Goal: Task Accomplishment & Management: Use online tool/utility

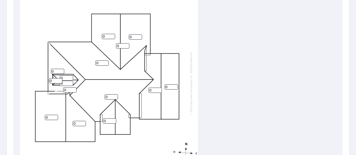
scroll to position [200, 0]
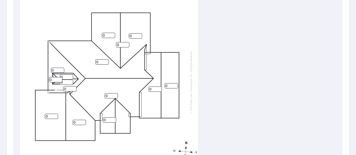
click at [110, 35] on input "0" at bounding box center [108, 35] width 13 height 5
type input "8"
click at [134, 38] on input "0" at bounding box center [135, 35] width 13 height 5
type input "8"
click at [154, 89] on input "0" at bounding box center [154, 89] width 13 height 5
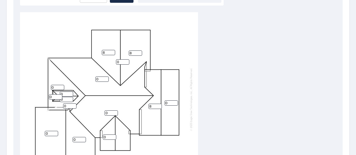
scroll to position [145, 0]
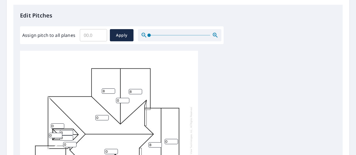
type input "8"
click at [123, 18] on p "Edit Pitches" at bounding box center [178, 15] width 316 height 8
click at [88, 36] on input "Assign pitch to all planes" at bounding box center [93, 36] width 27 height 16
type input "8"
click at [98, 46] on div "Edit Pitches Assign pitch to all planes 8 ​ Apply 0 0 0 8 8 0 8 0 0 0 0 0 0 0 0" at bounding box center [177, 118] width 329 height 227
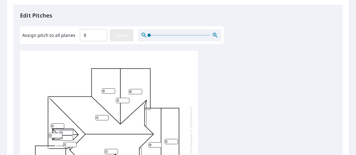
click at [125, 36] on span "Apply" at bounding box center [121, 35] width 15 height 7
type input "8"
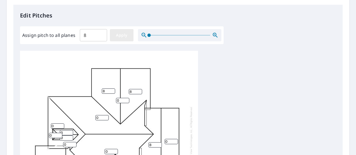
type input "8"
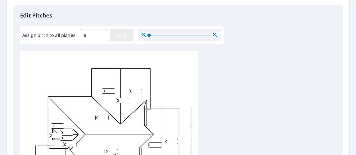
type input "8"
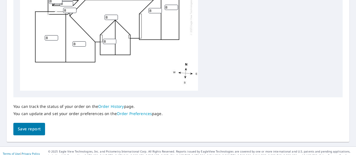
scroll to position [284, 0]
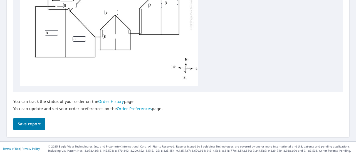
click at [39, 120] on button "Save report" at bounding box center [29, 124] width 32 height 13
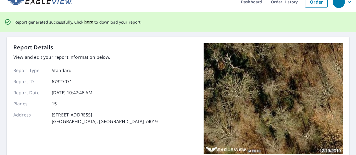
scroll to position [8, 0]
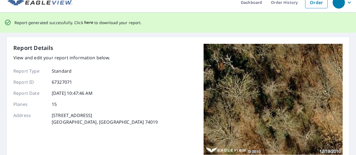
click at [87, 24] on span "here" at bounding box center [88, 22] width 9 height 7
